Goal: Information Seeking & Learning: Learn about a topic

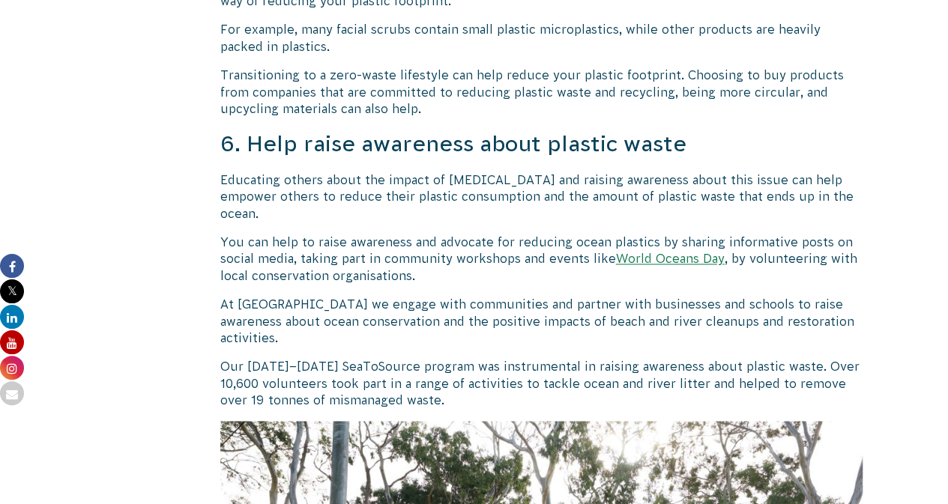
scroll to position [3828, 0]
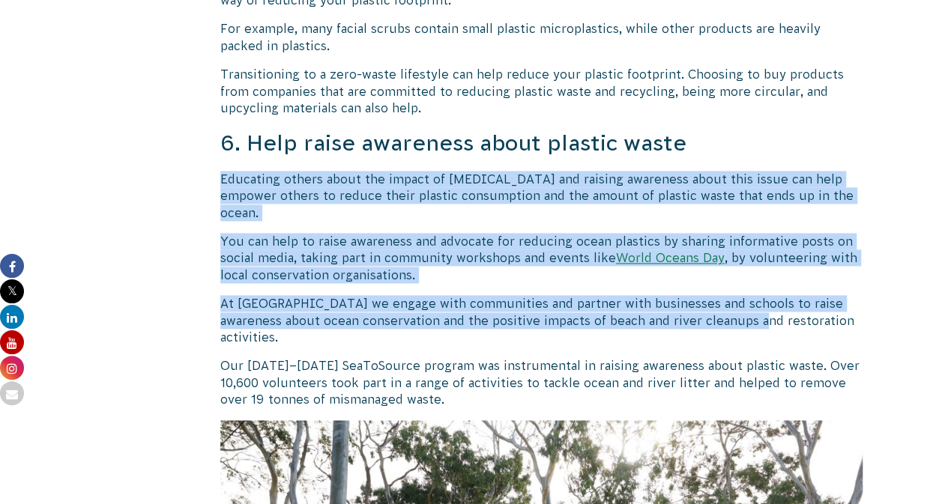
drag, startPoint x: 220, startPoint y: 175, endPoint x: 798, endPoint y: 362, distance: 607.8
click at [744, 318] on div "10 Ways We Can All Reduce [MEDICAL_DATA] In The Ocean and Waterways [MEDICAL_DA…" at bounding box center [541, 98] width 643 height 7106
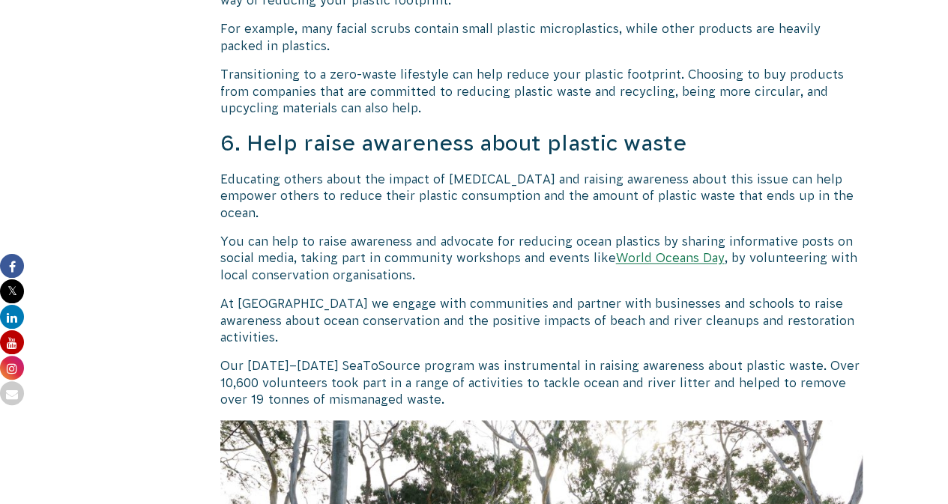
click at [93, 235] on div "[DATE] Action for Ocean Wetlands and Rivers" at bounding box center [136, 133] width 103 height 7177
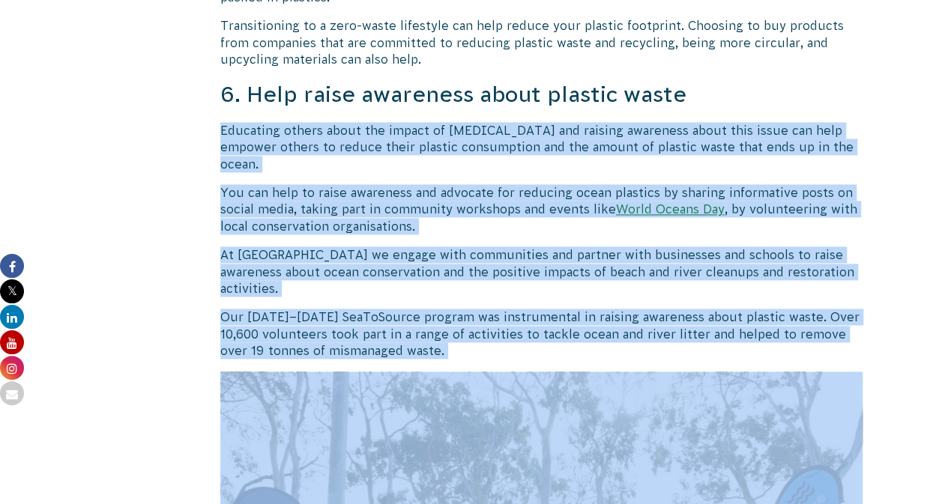
scroll to position [4055, 0]
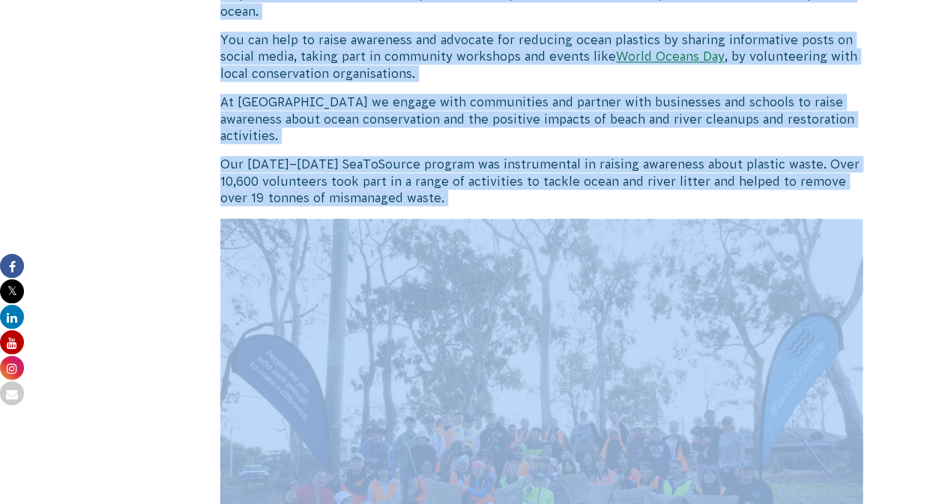
drag, startPoint x: 220, startPoint y: 172, endPoint x: 846, endPoint y: 524, distance: 718.7
click at [846, 503] on html "About Us Our Priorities Reconciliation Impact Our Board Our People Careers CVA …" at bounding box center [474, 151] width 948 height 8363
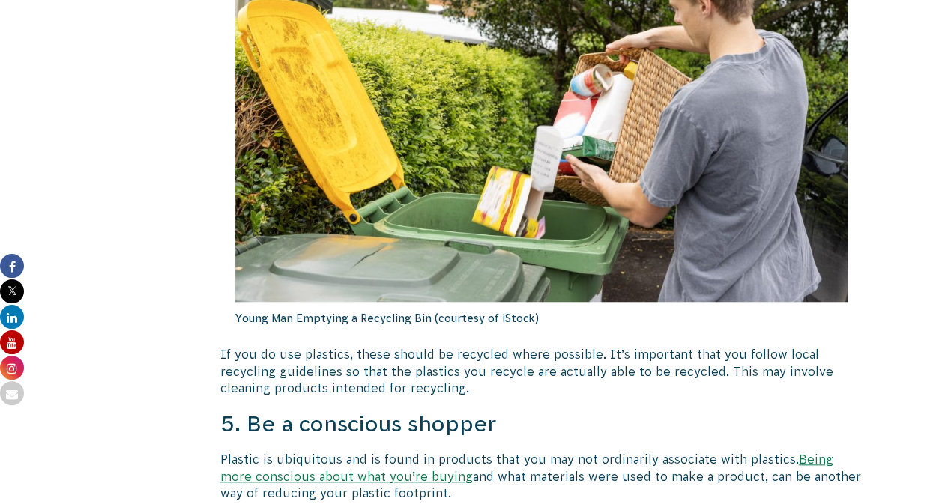
scroll to position [3323, 0]
